Goal: Task Accomplishment & Management: Manage account settings

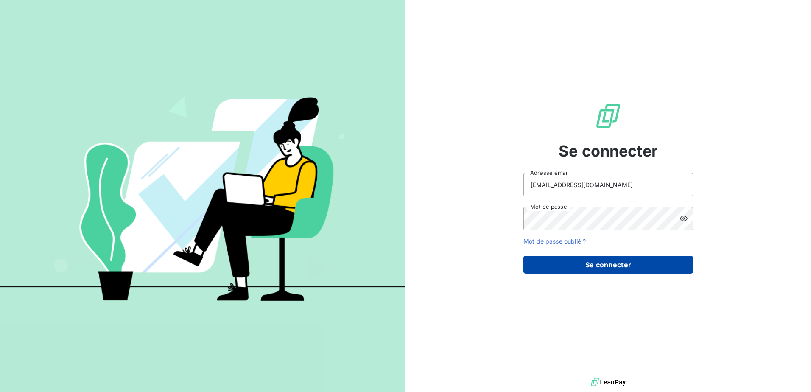
click at [611, 265] on button "Se connecter" at bounding box center [609, 265] width 170 height 18
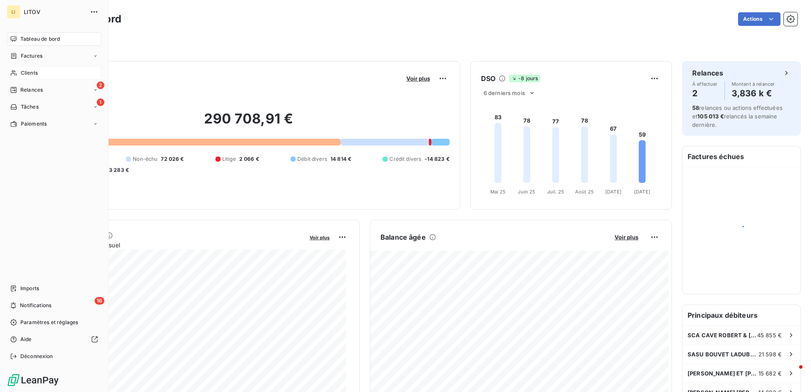
click at [35, 73] on span "Clients" at bounding box center [29, 73] width 17 height 8
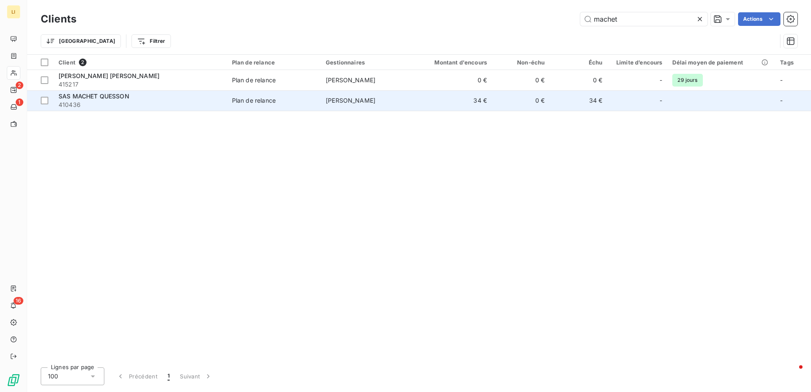
type input "machet"
click at [209, 96] on div "SAS MACHET QUESSON" at bounding box center [140, 96] width 163 height 8
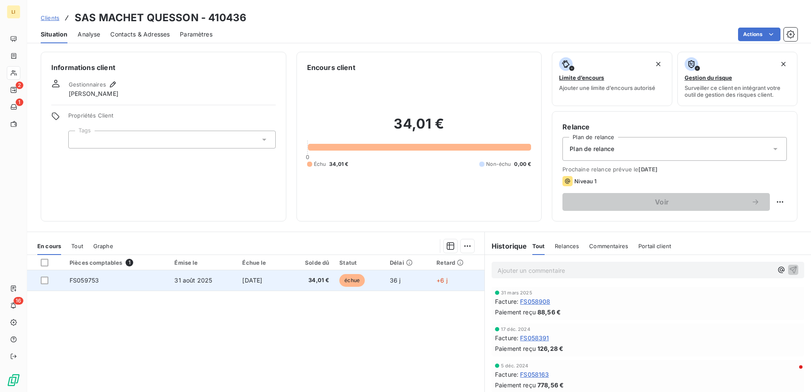
click at [247, 281] on span "[DATE]" at bounding box center [252, 280] width 20 height 7
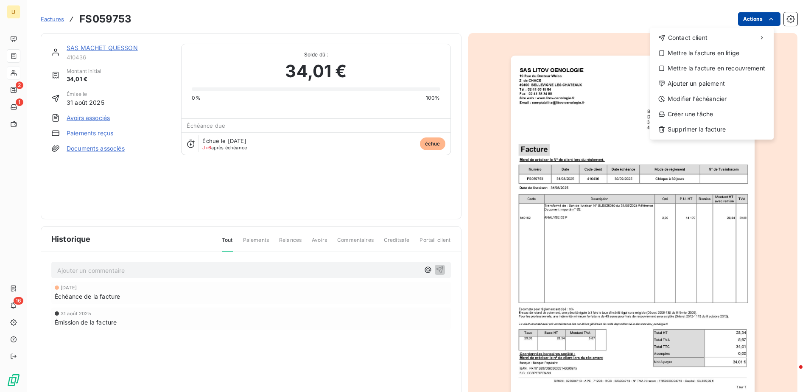
click at [756, 20] on html "LI 2 1 16 Factures FS059753 Actions Contact client Mettre la facture en litige …" at bounding box center [405, 196] width 811 height 392
click at [704, 86] on div "Ajouter un paiement" at bounding box center [711, 84] width 117 height 14
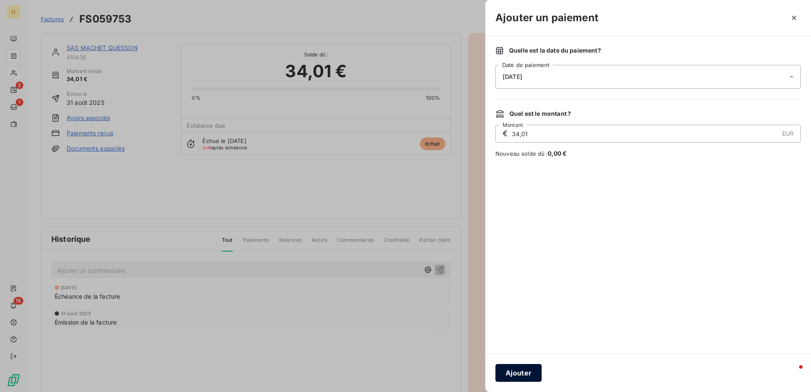
click at [531, 371] on button "Ajouter" at bounding box center [519, 373] width 46 height 18
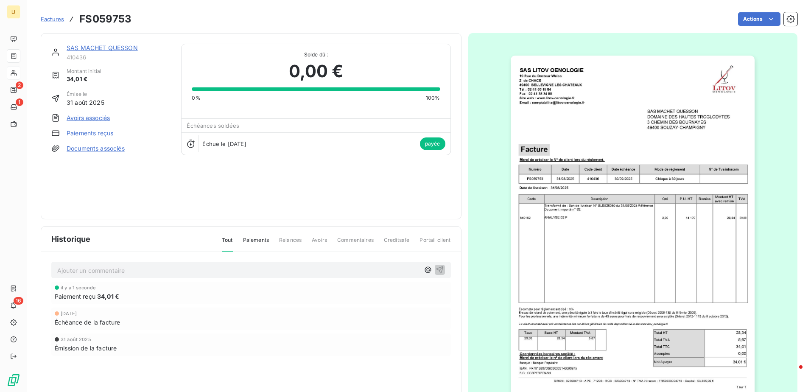
click at [112, 51] on link "SAS MACHET QUESSON" at bounding box center [102, 47] width 71 height 7
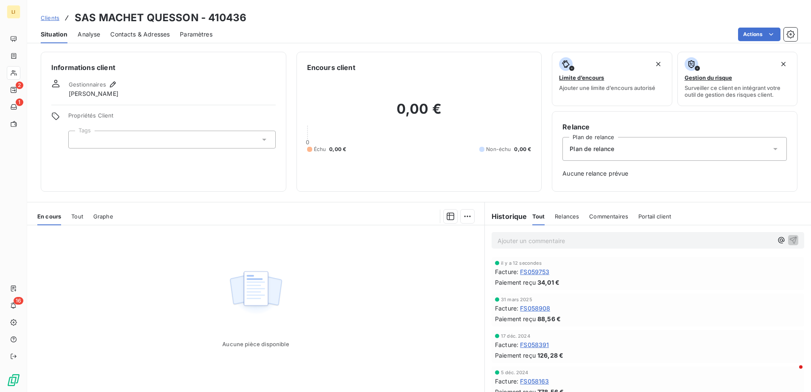
click at [47, 15] on span "Clients" at bounding box center [50, 17] width 19 height 7
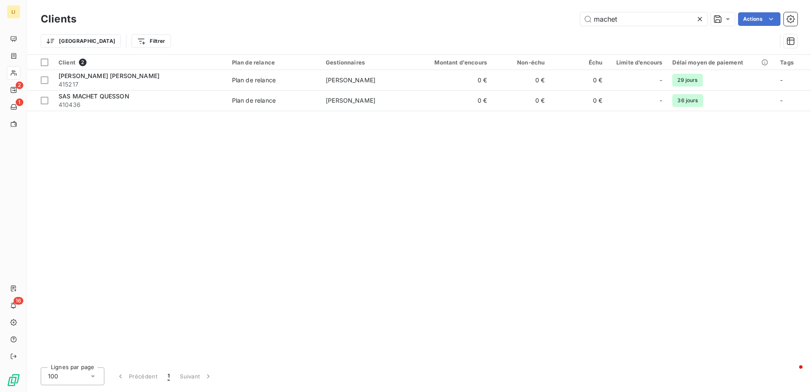
drag, startPoint x: 647, startPoint y: 20, endPoint x: 472, endPoint y: 25, distance: 175.3
click at [483, 24] on div "machet Actions" at bounding box center [442, 19] width 711 height 14
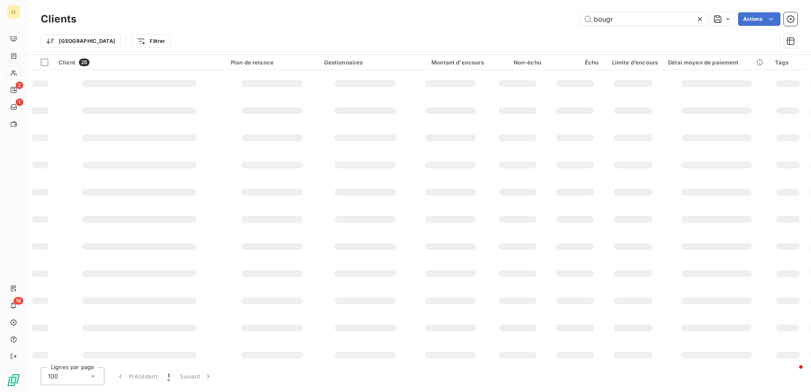
type input "bougre"
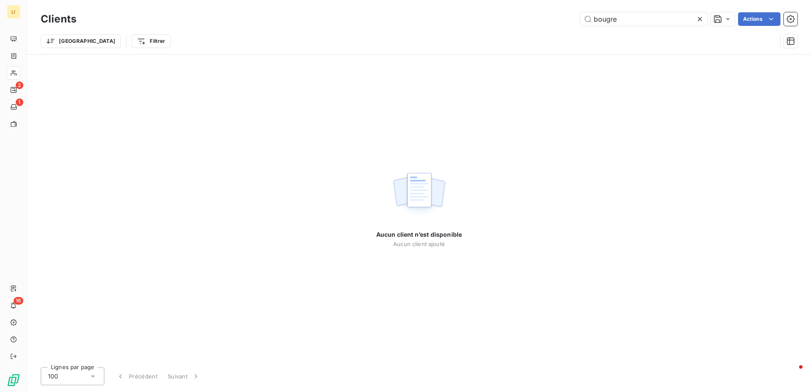
drag, startPoint x: 619, startPoint y: 19, endPoint x: 511, endPoint y: 21, distance: 108.6
click at [514, 19] on div "bougre Actions" at bounding box center [442, 19] width 711 height 14
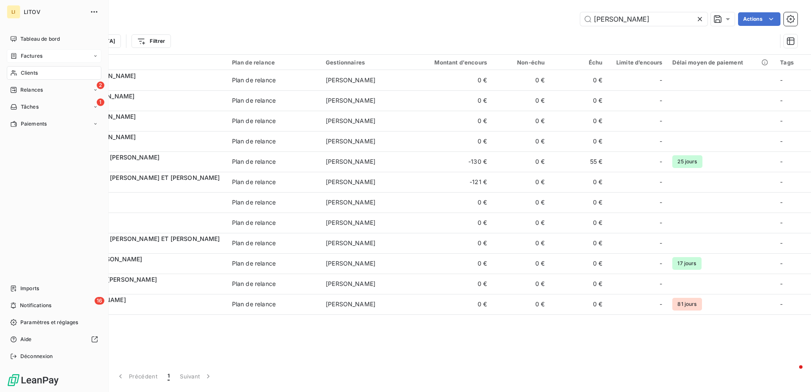
type input "[PERSON_NAME]"
click at [28, 54] on span "Factures" at bounding box center [32, 56] width 22 height 8
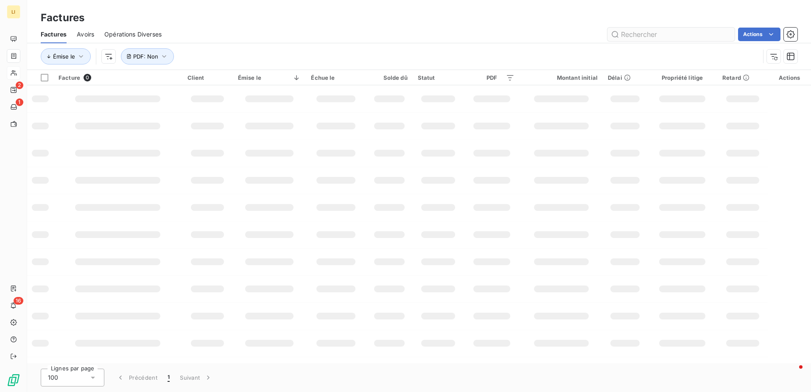
click at [658, 35] on input "text" at bounding box center [671, 35] width 127 height 14
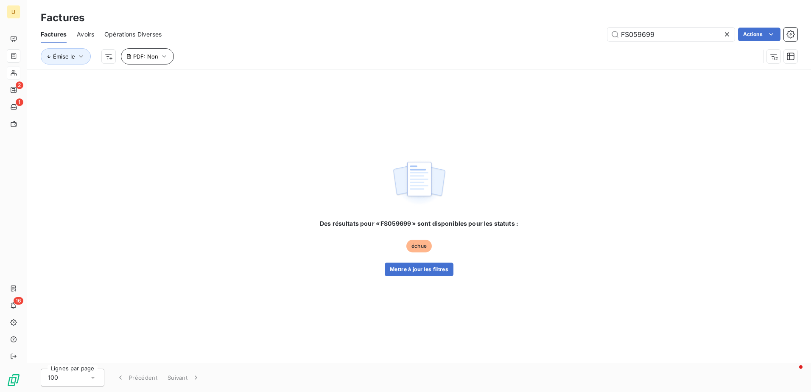
type input "FS059699"
click at [151, 54] on span "PDF : Non" at bounding box center [145, 56] width 25 height 7
click at [133, 105] on button "Supprimer le filtre" at bounding box center [176, 101] width 113 height 19
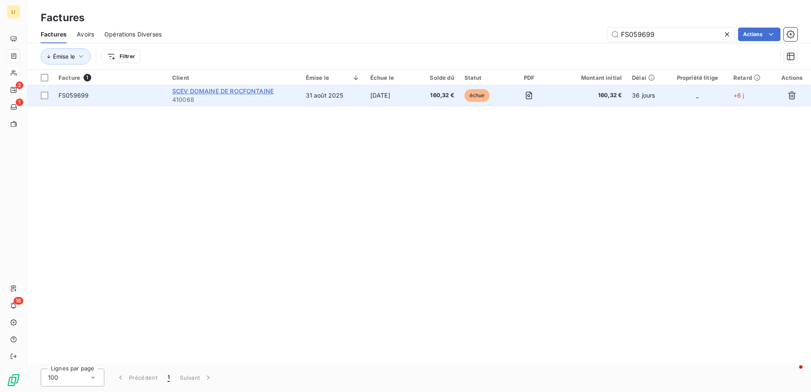
click at [232, 92] on span "SCEV DOMAINE DE ROCFONTAINE" at bounding box center [222, 90] width 101 height 7
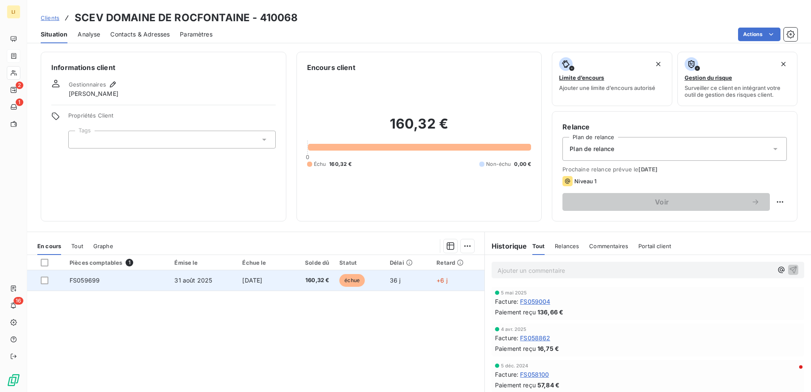
click at [252, 280] on span "[DATE]" at bounding box center [252, 280] width 20 height 7
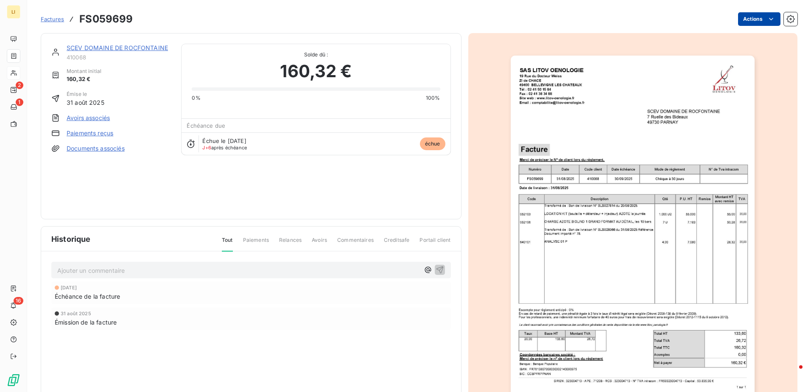
click at [757, 18] on html "LI 2 1 16 Factures FS059699 Actions SCEV DOMAINE DE ROCFONTAINE 410068 Montant …" at bounding box center [405, 196] width 811 height 392
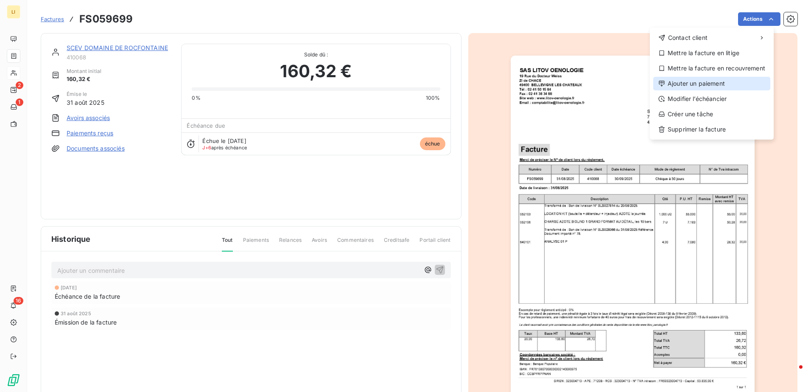
click at [703, 88] on div "Ajouter un paiement" at bounding box center [711, 84] width 117 height 14
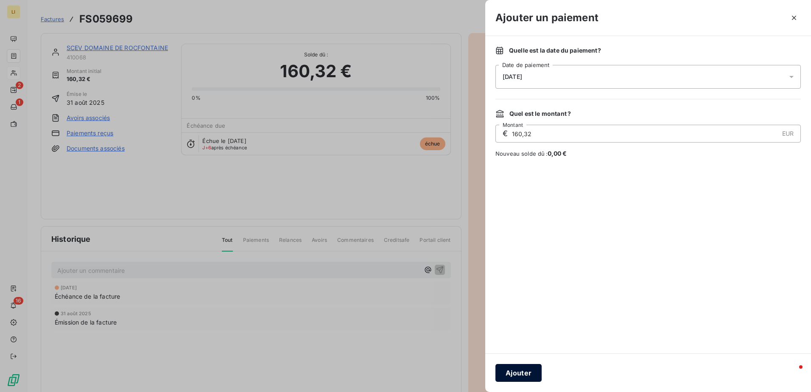
click at [523, 365] on button "Ajouter" at bounding box center [519, 373] width 46 height 18
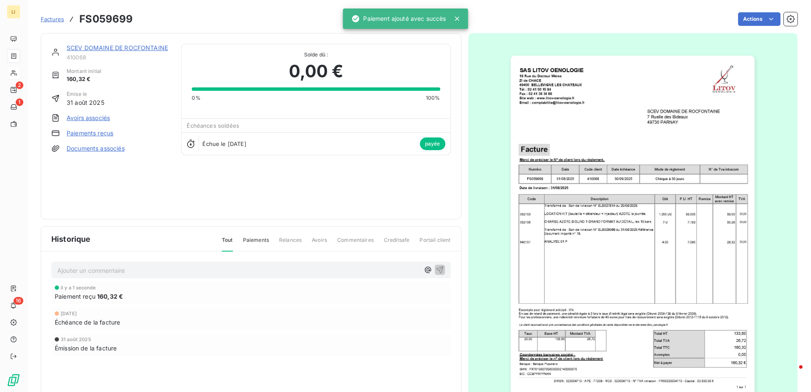
click at [146, 49] on link "SCEV DOMAINE DE ROCFONTAINE" at bounding box center [117, 47] width 101 height 7
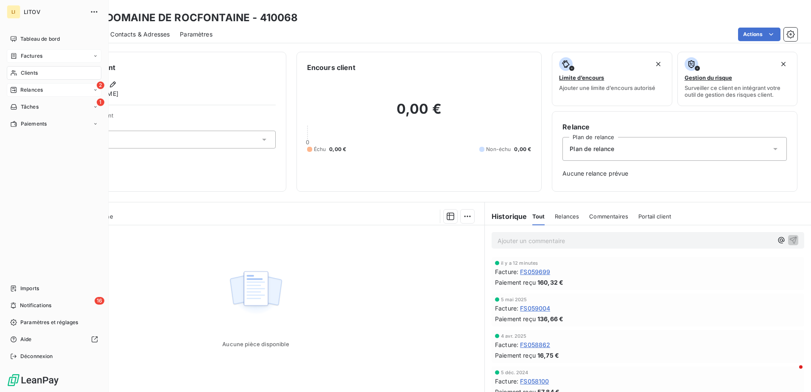
click at [37, 94] on div "2 Relances" at bounding box center [54, 90] width 95 height 14
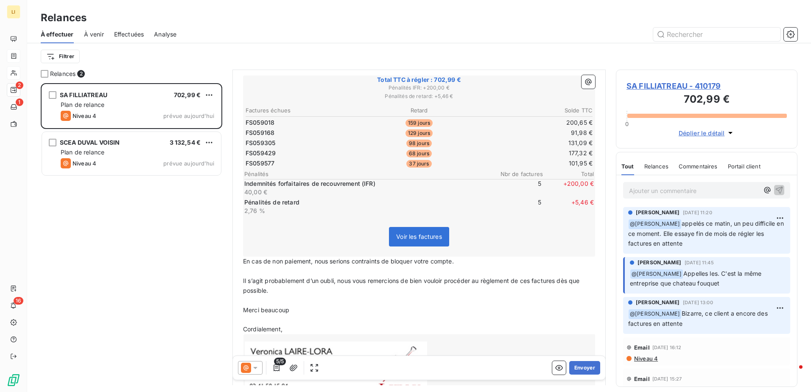
scroll to position [142, 0]
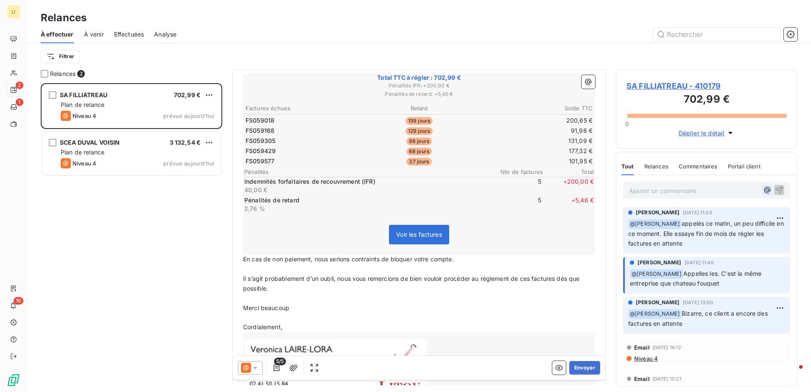
click at [763, 191] on icon "button" at bounding box center [767, 190] width 8 height 8
click at [695, 219] on span "[PERSON_NAME]" at bounding box center [688, 218] width 50 height 7
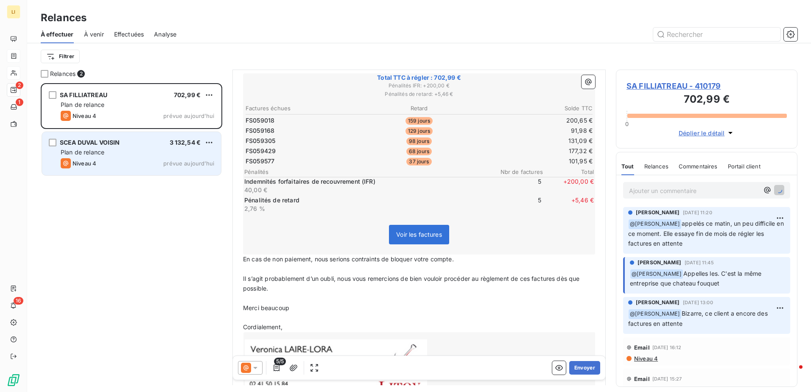
click at [148, 153] on div "Plan de relance" at bounding box center [138, 152] width 154 height 8
